Goal: Task Accomplishment & Management: Use online tool/utility

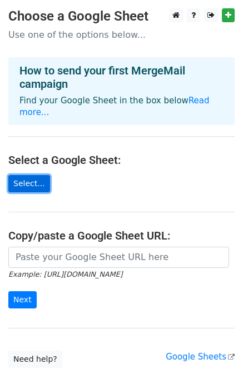
click at [38, 175] on link "Select..." at bounding box center [29, 183] width 42 height 17
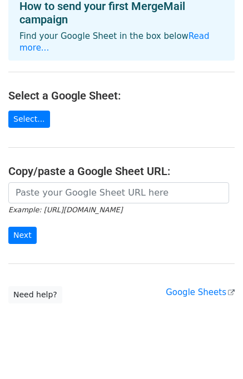
scroll to position [29, 0]
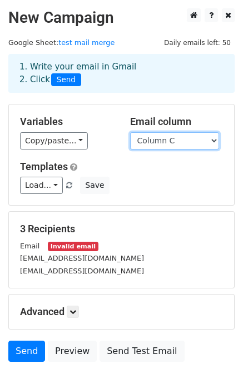
click at [165, 142] on select "Column A Column B Column C" at bounding box center [174, 140] width 89 height 17
click at [130, 132] on select "Column A Column B Column C" at bounding box center [174, 140] width 89 height 17
click at [167, 143] on select "Column A Column B Column C" at bounding box center [174, 140] width 89 height 17
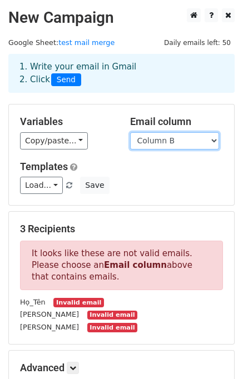
select select "Column C"
click at [130, 132] on select "Column A Column B Column C" at bounding box center [174, 140] width 89 height 17
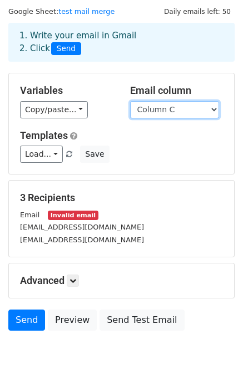
scroll to position [56, 0]
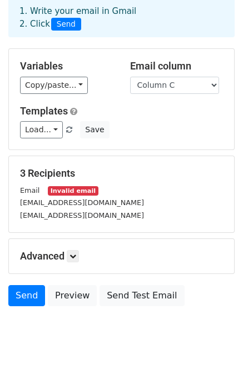
click at [62, 189] on small "Invalid email" at bounding box center [73, 190] width 50 height 9
click at [89, 192] on div "Email Invalid email" at bounding box center [122, 190] width 220 height 13
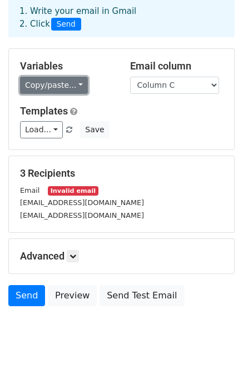
click at [58, 87] on link "Copy/paste..." at bounding box center [54, 85] width 68 height 17
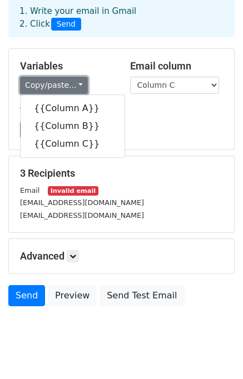
click at [58, 87] on link "Copy/paste..." at bounding box center [54, 85] width 68 height 17
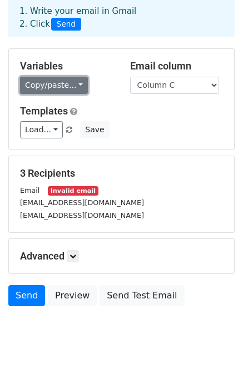
click at [58, 87] on link "Copy/paste..." at bounding box center [54, 85] width 68 height 17
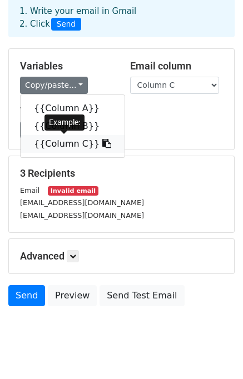
click at [53, 141] on link "{{Column C}}" at bounding box center [73, 144] width 104 height 18
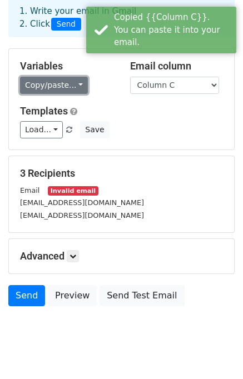
click at [73, 90] on link "Copy/paste..." at bounding box center [54, 85] width 68 height 17
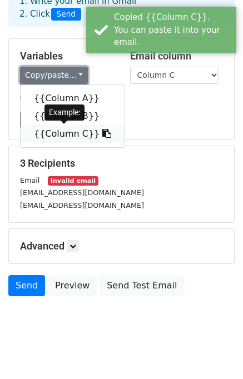
scroll to position [76, 0]
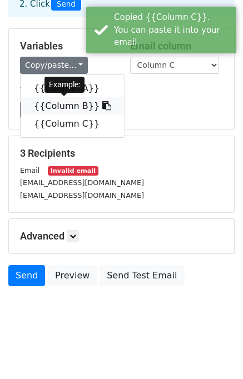
click at [68, 105] on link "{{Column B}}" at bounding box center [73, 106] width 104 height 18
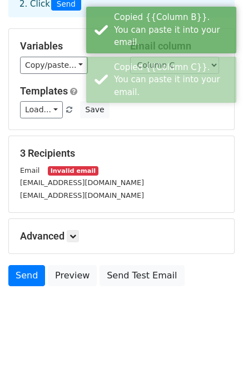
click at [130, 104] on div "Load... No templates saved Save" at bounding box center [122, 109] width 220 height 17
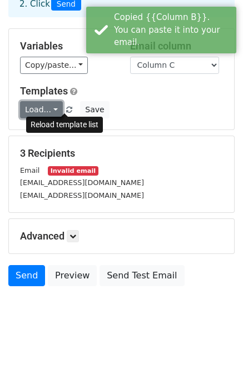
click at [56, 106] on link "Load..." at bounding box center [41, 109] width 43 height 17
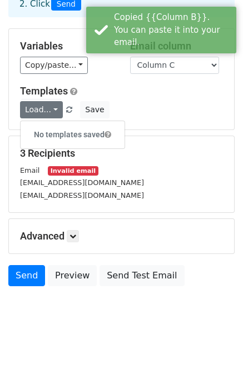
click at [146, 107] on div "Load... No templates saved Save" at bounding box center [122, 109] width 220 height 17
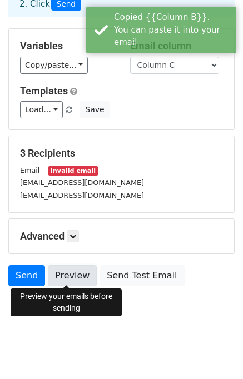
click at [74, 275] on link "Preview" at bounding box center [72, 275] width 49 height 21
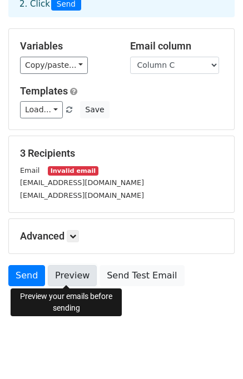
click at [75, 276] on link "Preview" at bounding box center [72, 275] width 49 height 21
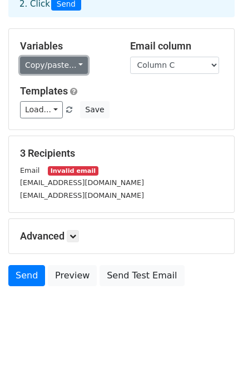
click at [51, 67] on link "Copy/paste..." at bounding box center [54, 65] width 68 height 17
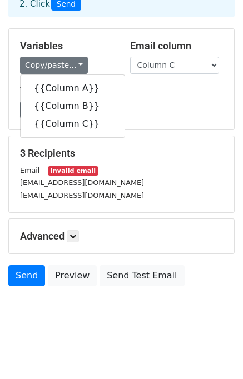
click at [137, 102] on div "Load... No templates saved Save" at bounding box center [122, 109] width 220 height 17
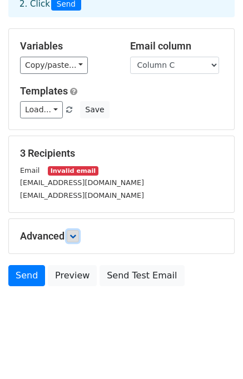
click at [77, 238] on link at bounding box center [73, 236] width 12 height 12
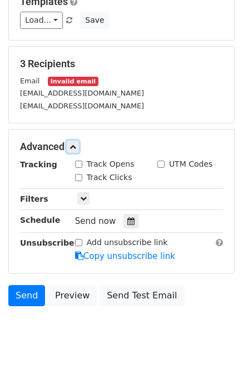
scroll to position [184, 0]
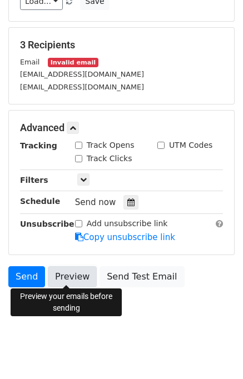
click at [71, 274] on link "Preview" at bounding box center [72, 276] width 49 height 21
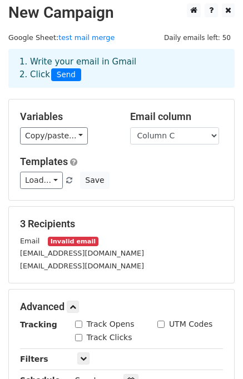
scroll to position [0, 0]
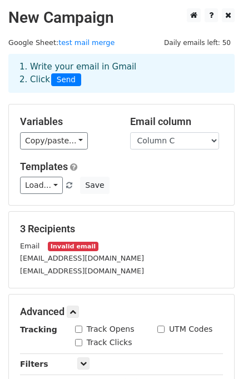
click at [218, 41] on span "Daily emails left: 50" at bounding box center [197, 43] width 74 height 12
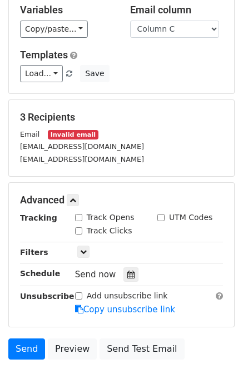
scroll to position [184, 0]
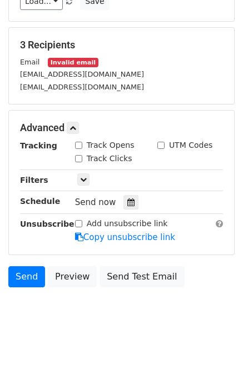
click at [83, 185] on div "Tracking Track Opens UTM Codes Track Clicks Filters Only include spreadsheet ro…" at bounding box center [121, 192] width 203 height 104
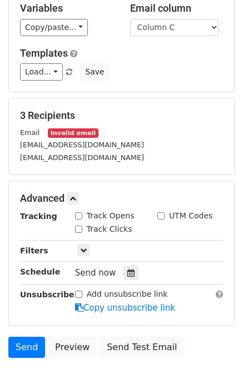
scroll to position [17, 0]
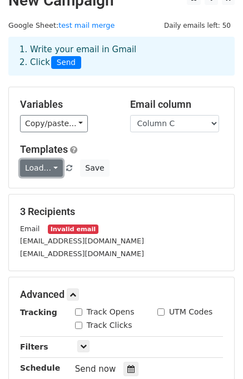
click at [48, 162] on link "Load..." at bounding box center [41, 168] width 43 height 17
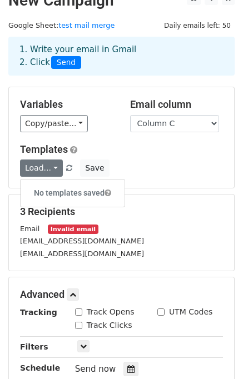
click at [153, 165] on div "Load... No templates saved Save" at bounding box center [122, 168] width 220 height 17
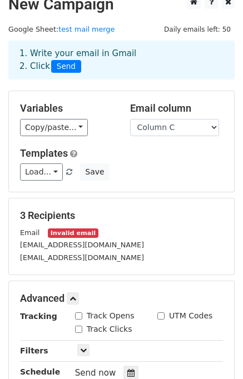
scroll to position [0, 0]
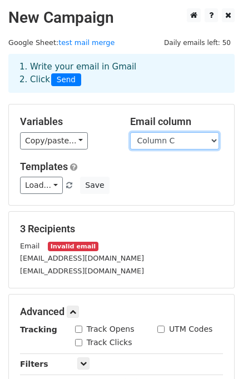
click at [146, 146] on select "Column A Column B Column C" at bounding box center [174, 140] width 89 height 17
click at [113, 216] on div "3 Recipients Email Invalid email giamy018@gmail.com prodranek007@gmail.com" at bounding box center [121, 250] width 225 height 76
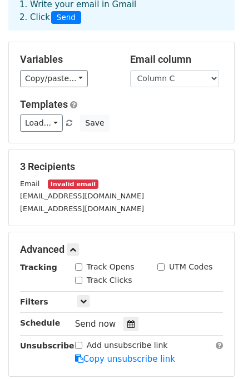
scroll to position [167, 0]
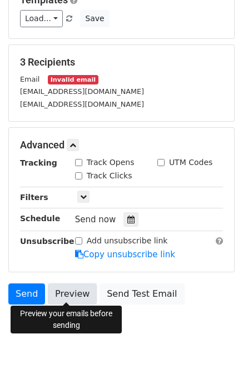
click at [71, 296] on link "Preview" at bounding box center [72, 294] width 49 height 21
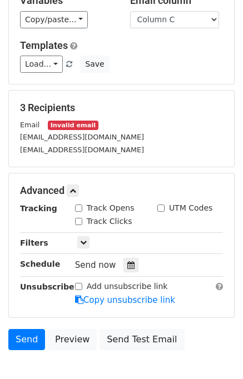
scroll to position [0, 0]
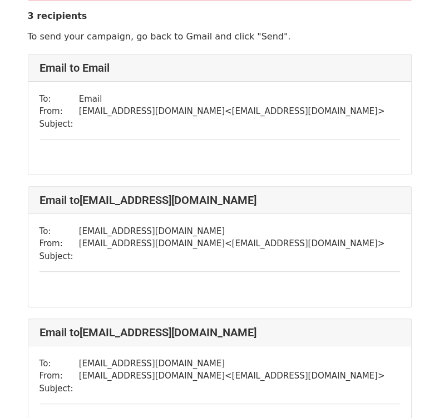
scroll to position [215, 0]
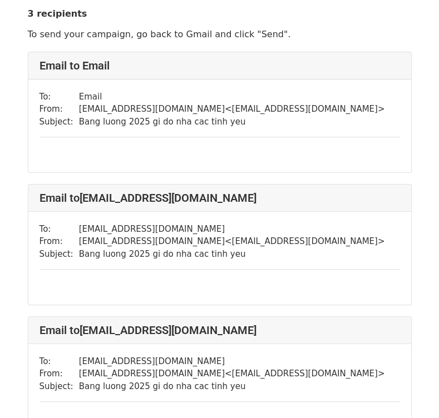
scroll to position [111, 0]
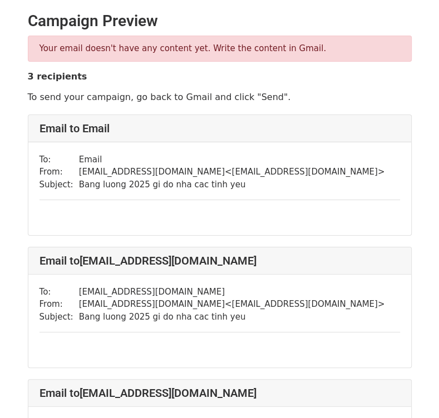
click at [140, 49] on p "Your email doesn't have any content yet. Write the content in Gmail." at bounding box center [219, 49] width 360 height 12
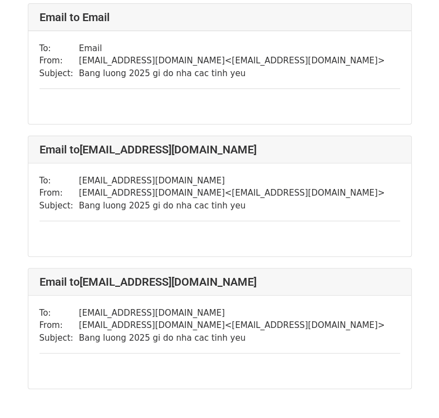
scroll to position [180, 0]
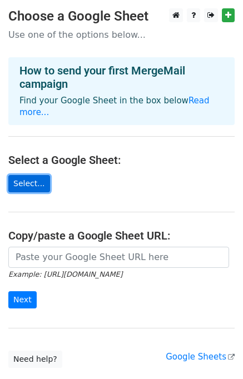
click at [41, 175] on link "Select..." at bounding box center [29, 183] width 42 height 17
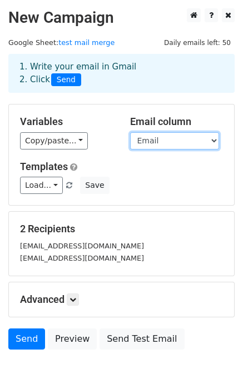
click at [151, 141] on select "Mã_NV Họ_Tên Email" at bounding box center [174, 140] width 89 height 17
click at [160, 136] on select "Mã_NV Họ_Tên Email" at bounding box center [174, 140] width 89 height 17
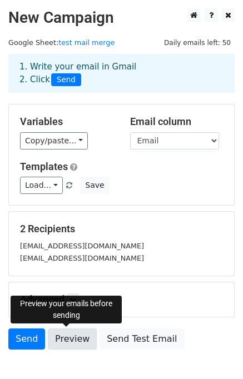
click at [76, 337] on link "Preview" at bounding box center [72, 339] width 49 height 21
click at [62, 339] on link "Preview" at bounding box center [72, 339] width 49 height 21
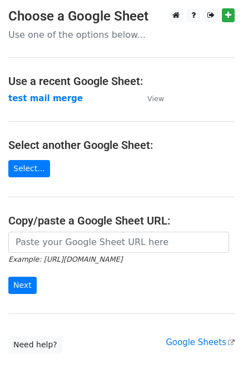
drag, startPoint x: 82, startPoint y: 36, endPoint x: 55, endPoint y: 76, distance: 48.1
click at [82, 34] on p "Use one of the options below..." at bounding box center [121, 35] width 226 height 12
click at [17, 167] on link "Select..." at bounding box center [29, 168] width 42 height 17
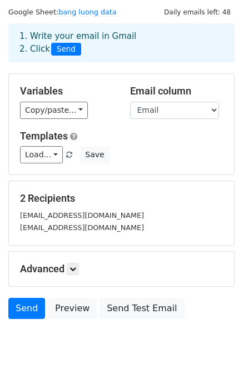
scroll to position [56, 0]
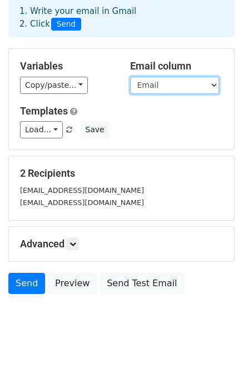
click at [202, 83] on select "Mã NV Họ tên Email Ghi chú Cửa hàng Ngày công chuẩn Ngày công thực tế Ca ngày (…" at bounding box center [174, 85] width 89 height 17
click at [130, 77] on select "Mã NV Họ tên Email Ghi chú Cửa hàng Ngày công chuẩn Ngày công thực tế Ca ngày (…" at bounding box center [174, 85] width 89 height 17
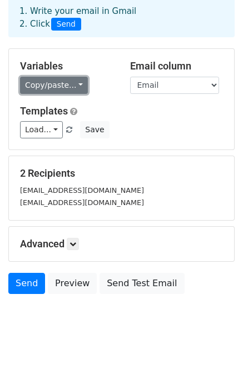
click at [51, 83] on link "Copy/paste..." at bounding box center [54, 85] width 68 height 17
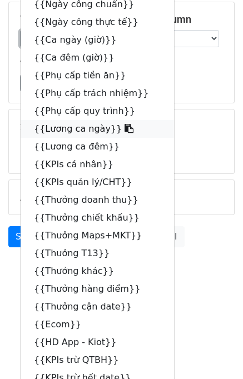
scroll to position [0, 0]
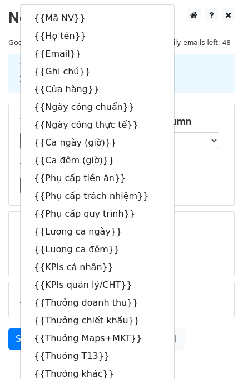
click at [177, 178] on div "Load... No templates saved Save" at bounding box center [122, 185] width 220 height 17
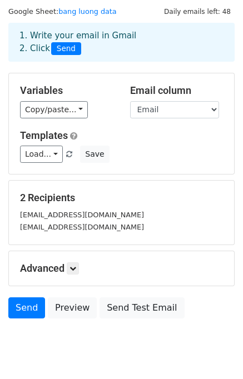
scroll to position [56, 0]
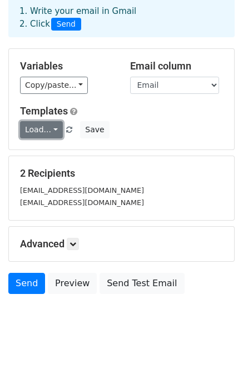
click at [47, 135] on link "Load..." at bounding box center [41, 129] width 43 height 17
click at [140, 136] on div "Load... No templates saved Save" at bounding box center [122, 129] width 220 height 17
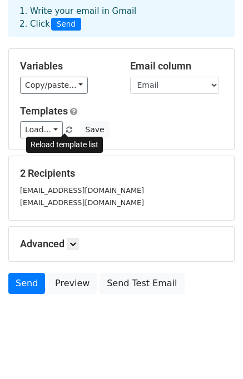
click at [66, 127] on span at bounding box center [69, 130] width 6 height 7
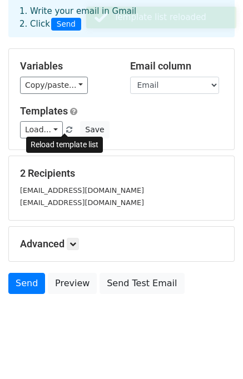
click at [66, 127] on span at bounding box center [69, 130] width 6 height 7
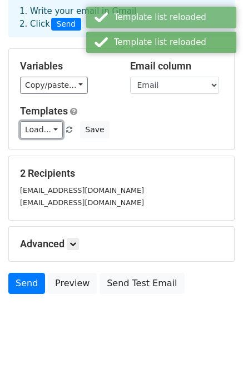
click at [43, 128] on link "Load..." at bounding box center [41, 129] width 43 height 17
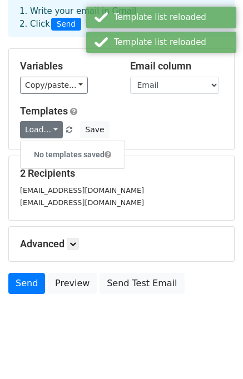
click at [137, 125] on div "Load... No templates saved Save" at bounding box center [122, 129] width 220 height 17
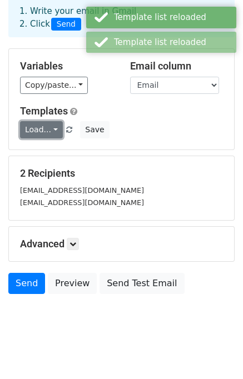
click at [53, 129] on link "Load..." at bounding box center [41, 129] width 43 height 17
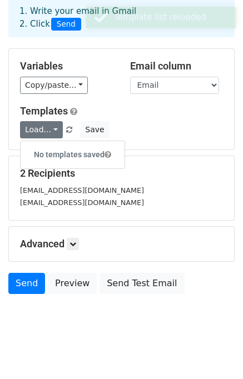
click at [130, 120] on div "Templates Load... No templates saved Save" at bounding box center [122, 122] width 220 height 34
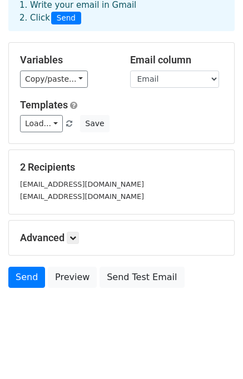
scroll to position [63, 0]
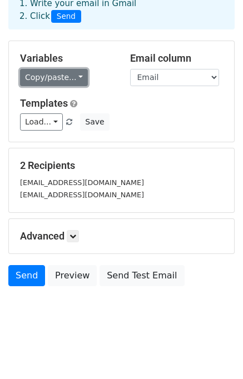
click at [47, 81] on link "Copy/paste..." at bounding box center [54, 77] width 68 height 17
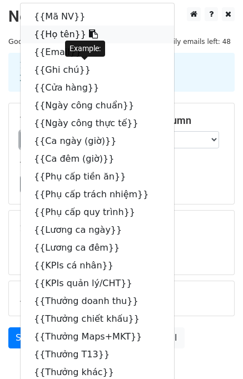
scroll to position [0, 0]
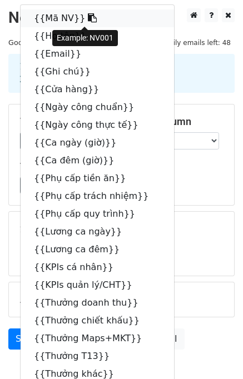
click at [84, 18] on link "{{Mã NV}}" at bounding box center [97, 18] width 153 height 18
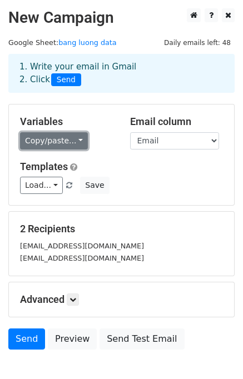
click at [64, 138] on link "Copy/paste..." at bounding box center [54, 140] width 68 height 17
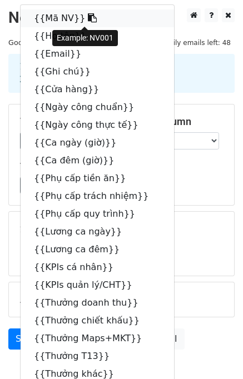
click at [88, 18] on icon at bounding box center [92, 17] width 9 height 9
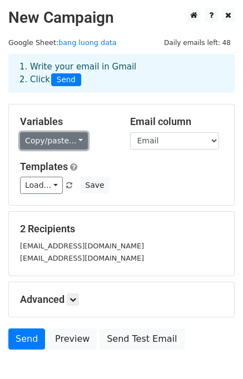
click at [52, 143] on link "Copy/paste..." at bounding box center [54, 140] width 68 height 17
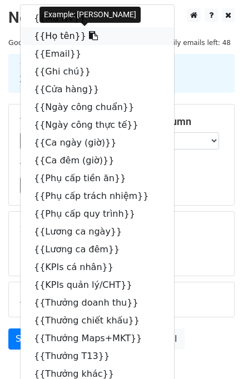
click at [89, 36] on icon at bounding box center [93, 35] width 9 height 9
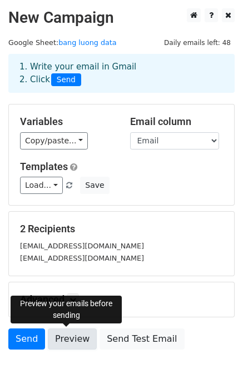
click at [77, 342] on link "Preview" at bounding box center [72, 339] width 49 height 21
click at [68, 337] on link "Preview" at bounding box center [72, 339] width 49 height 21
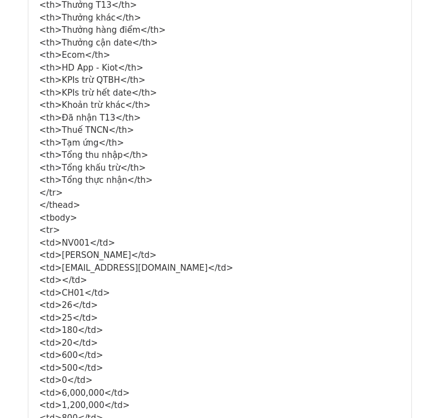
scroll to position [58, 0]
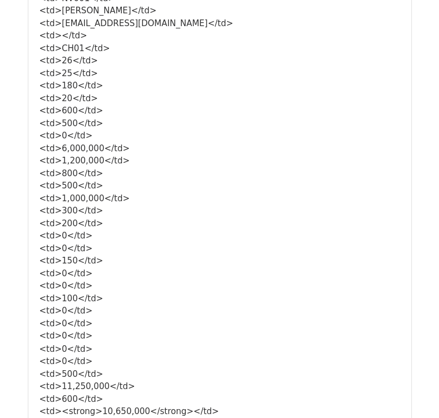
scroll to position [945, 0]
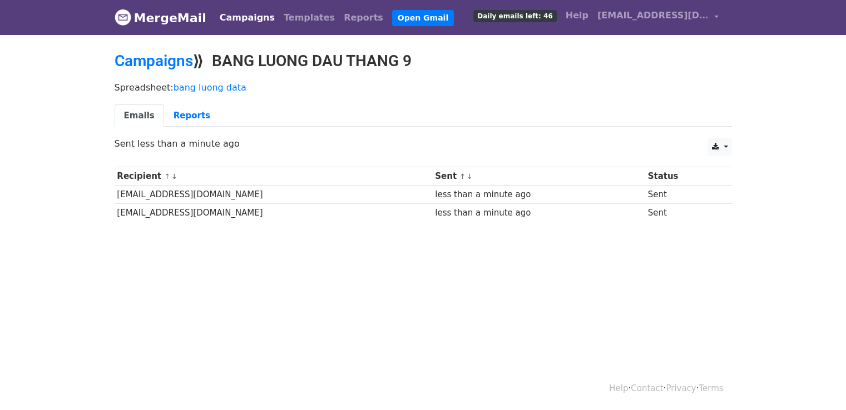
click at [160, 20] on link "MergeMail" at bounding box center [161, 17] width 92 height 23
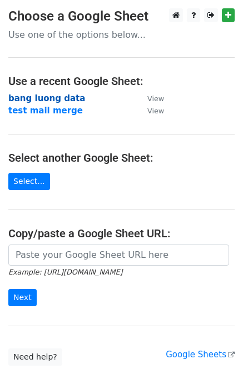
click at [48, 97] on strong "bang luong data" at bounding box center [46, 98] width 77 height 10
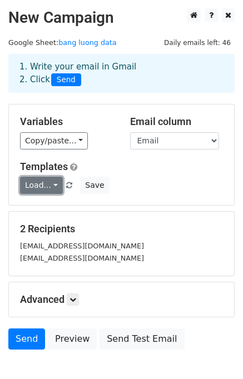
click at [47, 187] on link "Load..." at bounding box center [41, 185] width 43 height 17
click at [170, 188] on div "Load... No templates saved Save" at bounding box center [122, 185] width 220 height 17
click at [42, 186] on link "Load..." at bounding box center [41, 185] width 43 height 17
click at [136, 176] on div "Templates Load... No templates saved Save" at bounding box center [122, 178] width 220 height 34
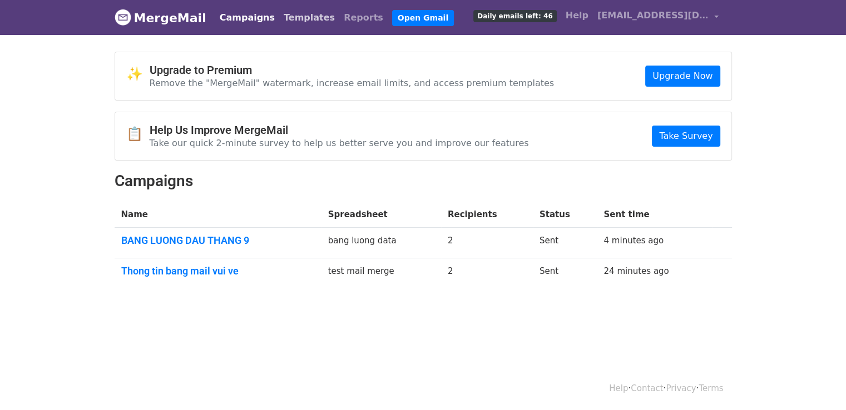
drag, startPoint x: 0, startPoint y: 0, endPoint x: 282, endPoint y: 19, distance: 282.5
click at [282, 19] on link "Templates" at bounding box center [309, 18] width 60 height 22
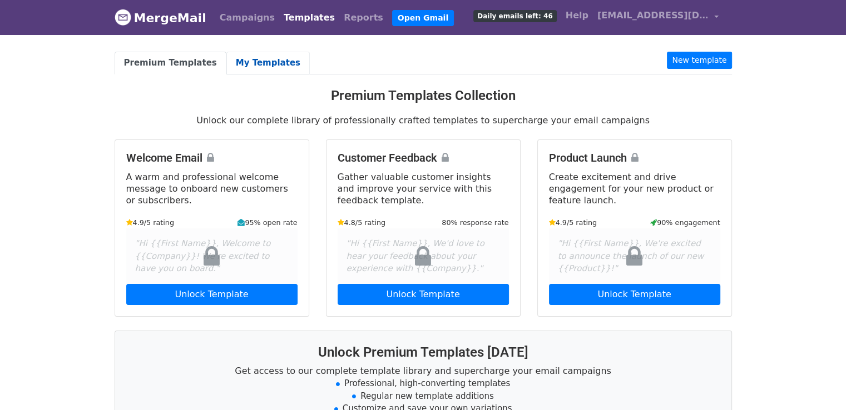
click at [255, 61] on link "My Templates" at bounding box center [267, 63] width 83 height 23
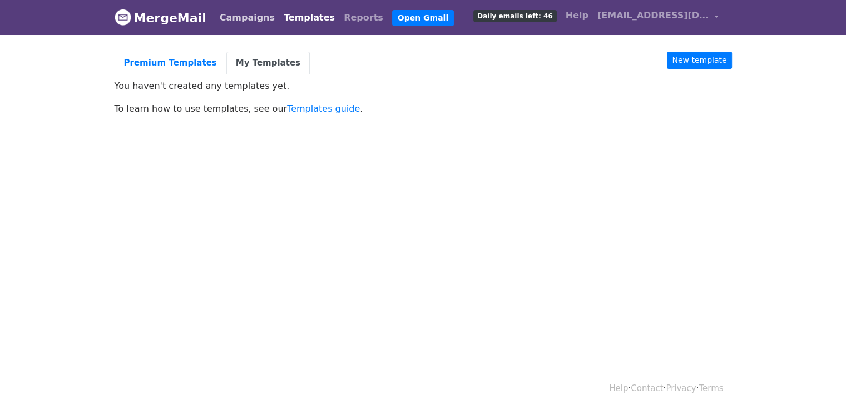
click at [248, 20] on link "Campaigns" at bounding box center [247, 18] width 64 height 22
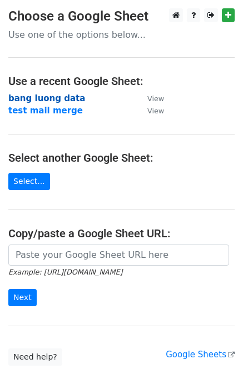
click at [58, 99] on strong "bang luong data" at bounding box center [46, 98] width 77 height 10
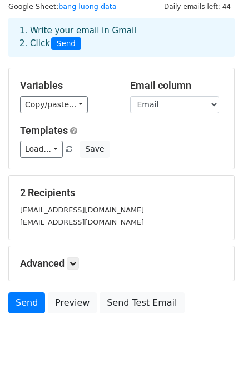
scroll to position [56, 0]
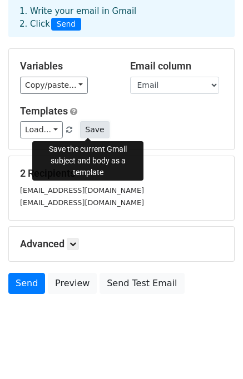
click at [85, 132] on button "Save" at bounding box center [94, 129] width 29 height 17
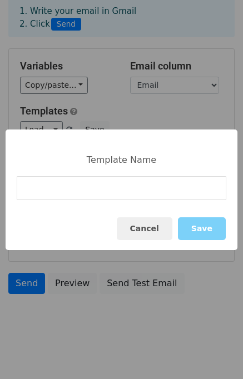
click at [112, 190] on input at bounding box center [122, 188] width 210 height 24
type input "Bang luong"
click at [210, 231] on button "Save" at bounding box center [202, 228] width 48 height 23
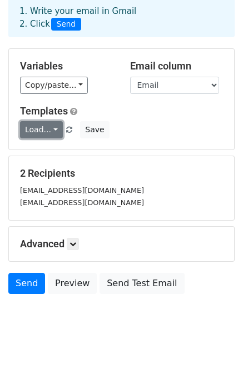
click at [38, 128] on link "Load..." at bounding box center [41, 129] width 43 height 17
click at [137, 124] on div "Load... No templates saved Save" at bounding box center [122, 129] width 220 height 17
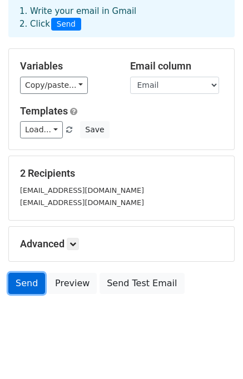
click at [33, 283] on link "Send" at bounding box center [26, 283] width 37 height 21
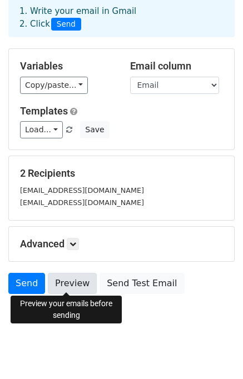
click at [73, 283] on link "Preview" at bounding box center [72, 283] width 49 height 21
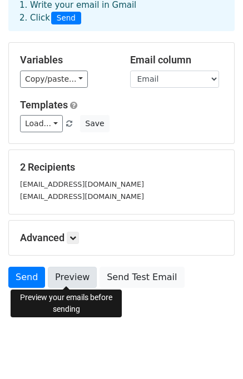
scroll to position [63, 0]
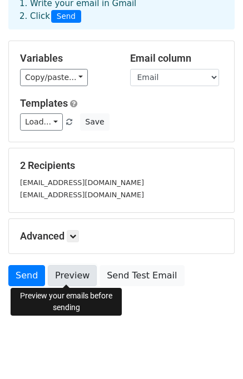
click at [65, 274] on link "Preview" at bounding box center [72, 275] width 49 height 21
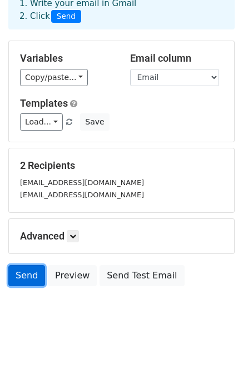
click at [16, 277] on link "Send" at bounding box center [26, 275] width 37 height 21
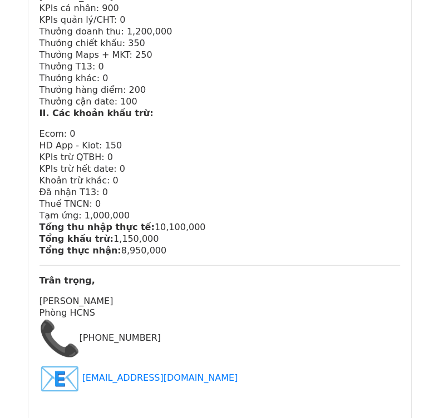
scroll to position [1661, 0]
